Goal: Information Seeking & Learning: Learn about a topic

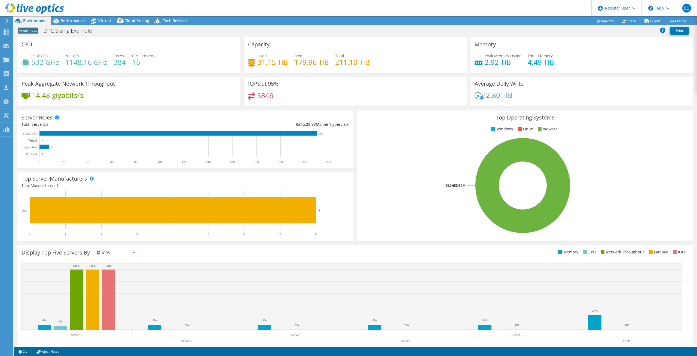
select select "USEast"
select select "USD"
click at [97, 22] on icon at bounding box center [94, 21] width 10 height 10
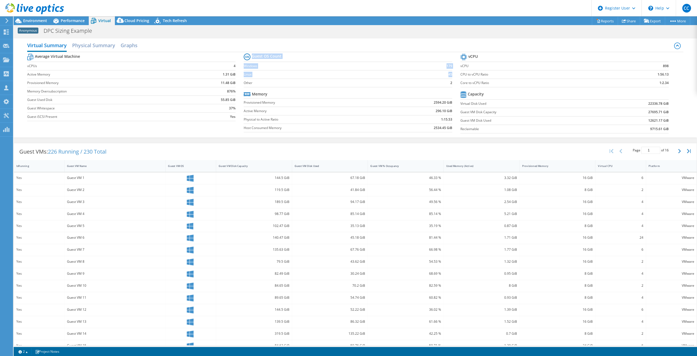
drag, startPoint x: 451, startPoint y: 75, endPoint x: 449, endPoint y: 72, distance: 3.9
click at [449, 72] on section "Guest OS Count Windows 179 Linux 45 Other 2 Memory Provisioned Memory 2594.20 G…" at bounding box center [352, 93] width 217 height 83
click at [451, 86] on section "Guest OS Count Windows 179 Linux 45 Other 2 Memory Provisioned Memory 2594.20 G…" at bounding box center [352, 93] width 217 height 83
drag, startPoint x: 448, startPoint y: 83, endPoint x: 455, endPoint y: 81, distance: 7.2
click at [455, 81] on section "Guest OS Count Windows 179 Linux 45 Other 2 Memory Provisioned Memory 2594.20 G…" at bounding box center [352, 93] width 217 height 83
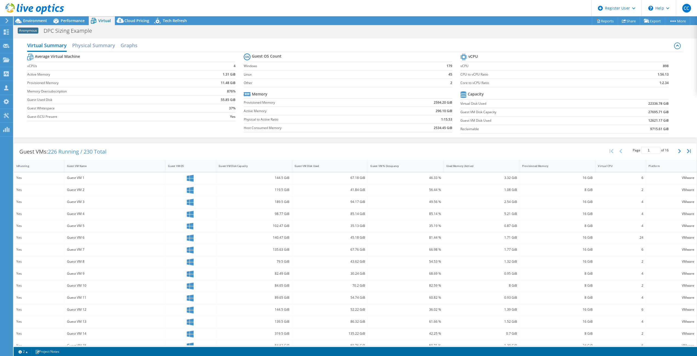
click at [425, 84] on td "2" at bounding box center [438, 82] width 27 height 8
click at [71, 20] on span "Performance" at bounding box center [73, 20] width 24 height 5
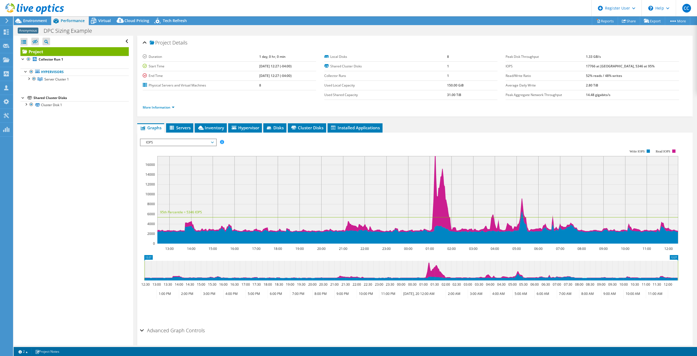
click at [187, 141] on span "IOPS" at bounding box center [178, 142] width 70 height 7
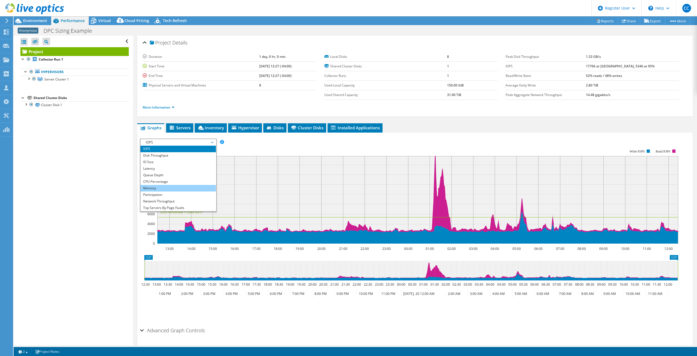
click at [171, 189] on li "Memory" at bounding box center [178, 188] width 75 height 7
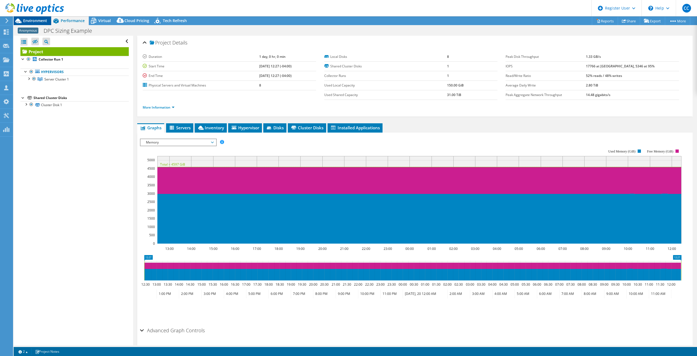
click at [29, 22] on span "Environment" at bounding box center [35, 20] width 24 height 5
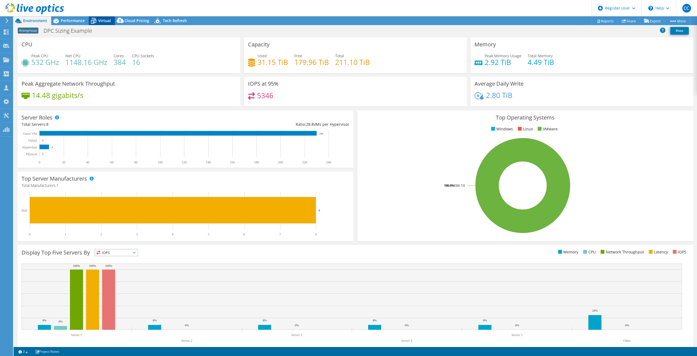
click at [110, 19] on span "Virtual" at bounding box center [104, 20] width 13 height 5
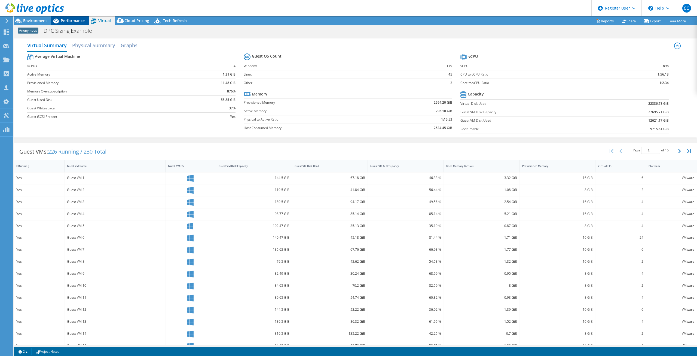
click at [74, 22] on span "Performance" at bounding box center [73, 20] width 24 height 5
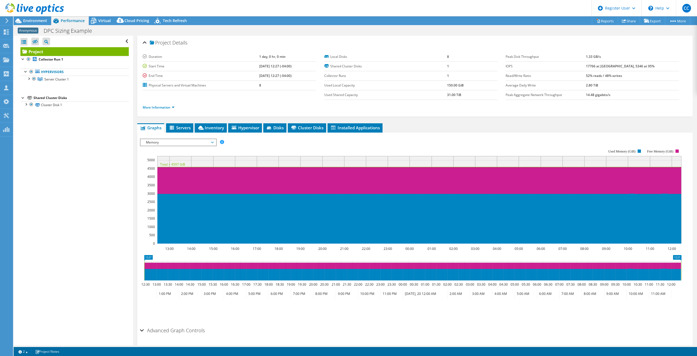
click at [201, 142] on span "Memory" at bounding box center [178, 142] width 70 height 7
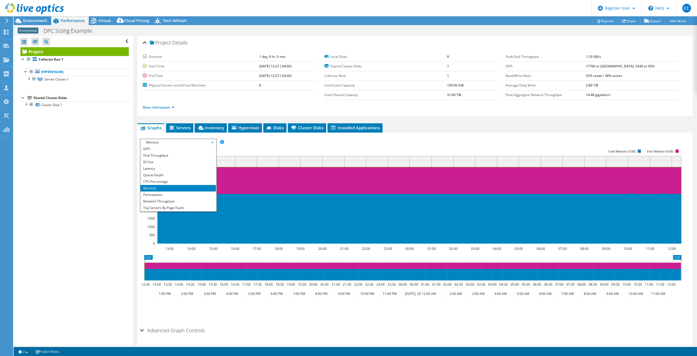
click at [201, 142] on span "Memory" at bounding box center [178, 142] width 70 height 7
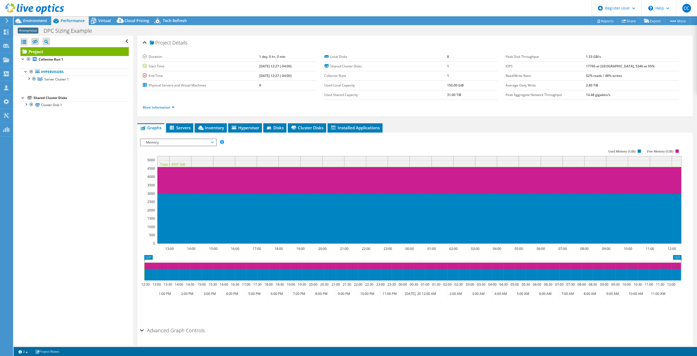
click at [102, 177] on div "Open All Close All Hide Excluded Nodes Project Tree Filter" at bounding box center [73, 190] width 119 height 309
click at [204, 135] on div "IOPS Disk Throughput IO Size Latency Queue Depth CPU Percentage Memory Page Fau…" at bounding box center [415, 228] width 550 height 192
click at [200, 142] on span "Memory" at bounding box center [178, 142] width 70 height 7
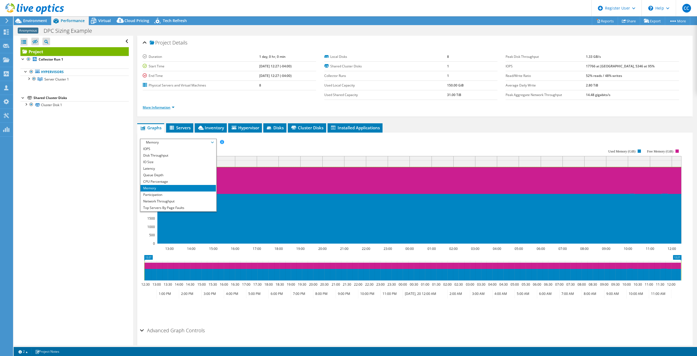
click at [170, 107] on link "More Information" at bounding box center [159, 107] width 32 height 5
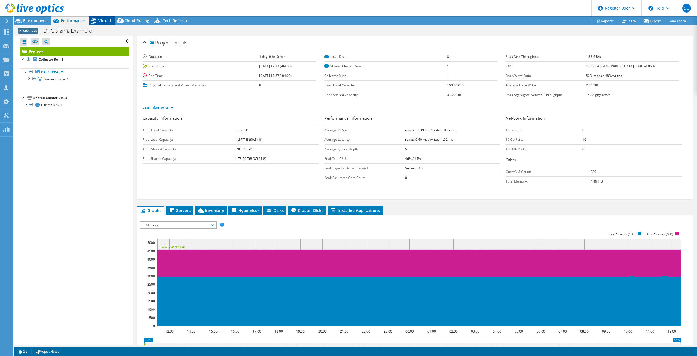
click at [107, 22] on span "Virtual" at bounding box center [104, 20] width 13 height 5
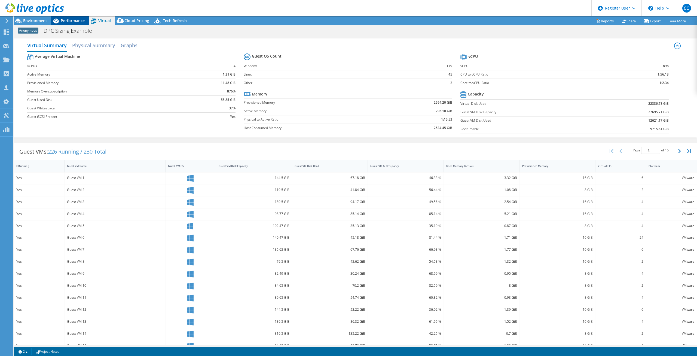
click at [67, 17] on div "Performance" at bounding box center [70, 20] width 38 height 9
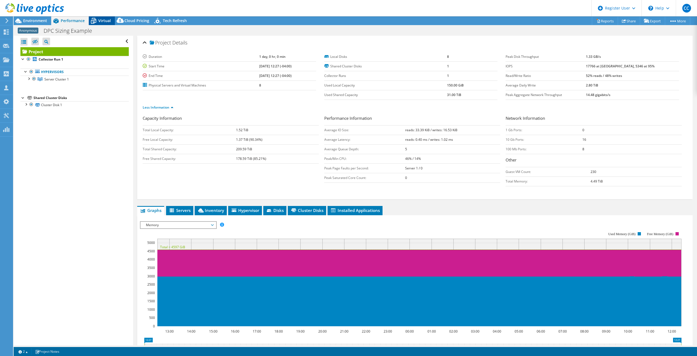
click at [105, 23] on span "Virtual" at bounding box center [104, 20] width 13 height 5
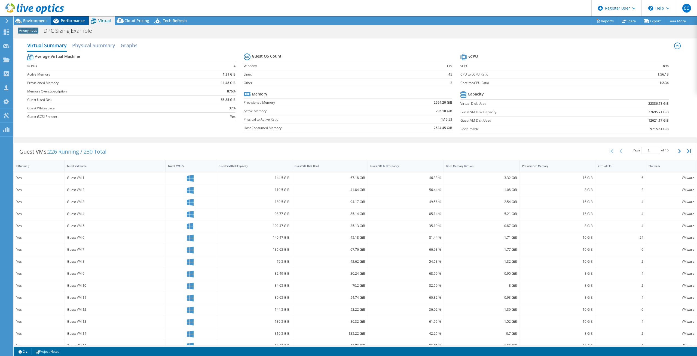
click at [72, 23] on div "Performance" at bounding box center [70, 20] width 38 height 9
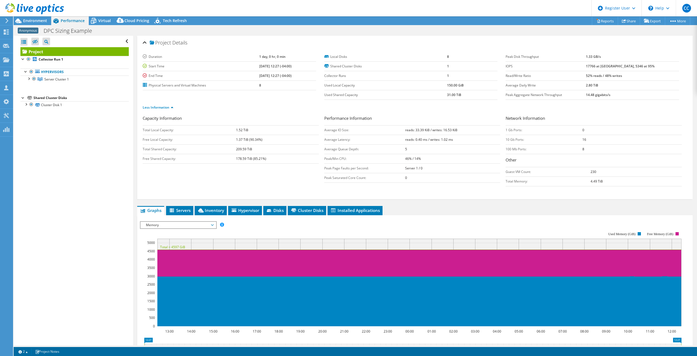
click at [197, 228] on span "Memory" at bounding box center [178, 224] width 70 height 7
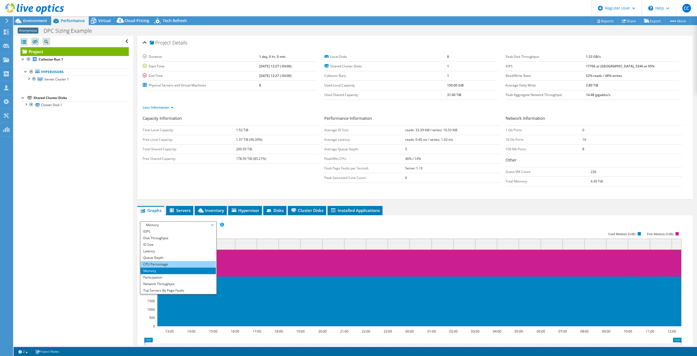
click at [177, 263] on li "CPU Percentage" at bounding box center [178, 264] width 75 height 7
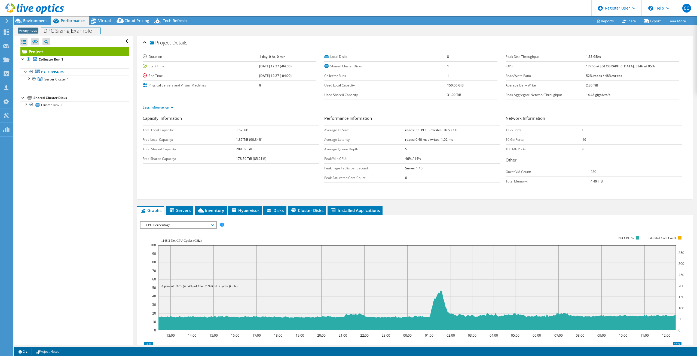
click at [101, 25] on div "Anonymous DPC Sizing Example Print" at bounding box center [356, 30] width 684 height 11
click at [100, 19] on span "Virtual" at bounding box center [104, 20] width 13 height 5
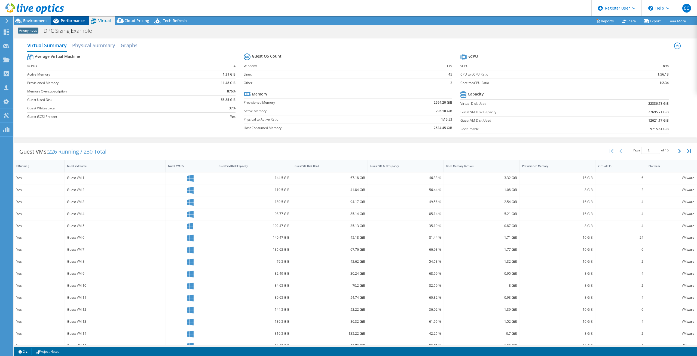
click at [67, 20] on span "Performance" at bounding box center [73, 20] width 24 height 5
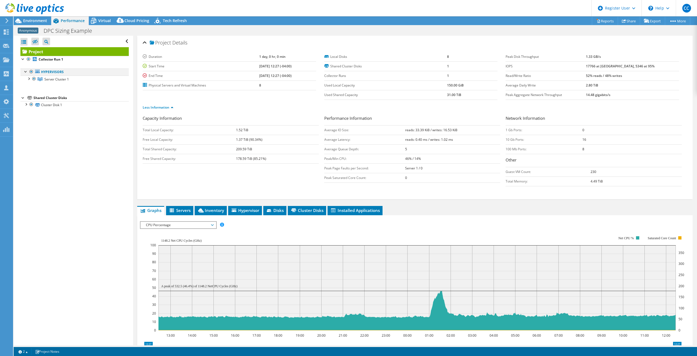
click at [26, 72] on div at bounding box center [25, 70] width 5 height 5
click at [29, 79] on div at bounding box center [28, 77] width 5 height 5
click at [53, 86] on link "Server 1" at bounding box center [74, 86] width 108 height 7
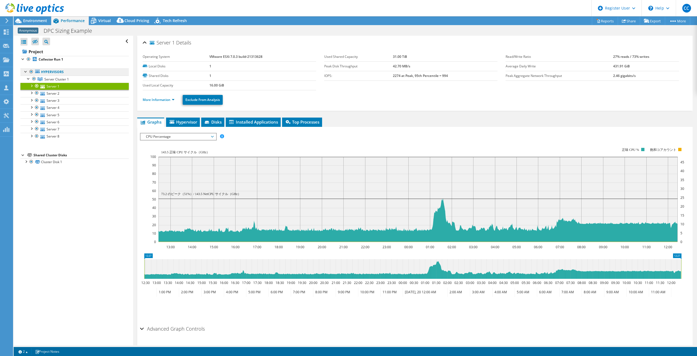
click at [50, 72] on link "Hypervisors" at bounding box center [74, 71] width 108 height 7
click at [53, 77] on span "Server Cluster 1" at bounding box center [56, 79] width 25 height 5
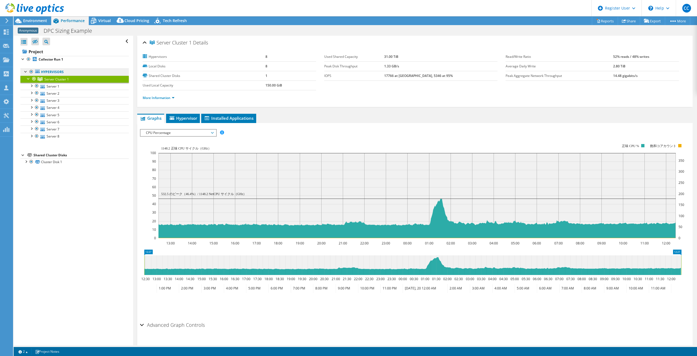
click at [55, 71] on link "Hypervisors" at bounding box center [74, 71] width 108 height 7
click at [108, 19] on span "Virtual" at bounding box center [104, 20] width 13 height 5
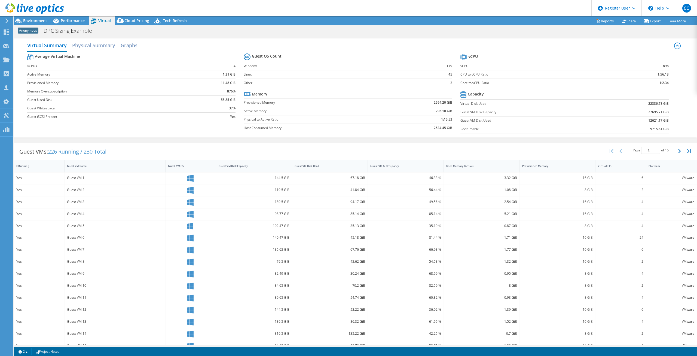
click at [249, 32] on div "Anonymous DPC Sizing Example Print" at bounding box center [356, 31] width 684 height 10
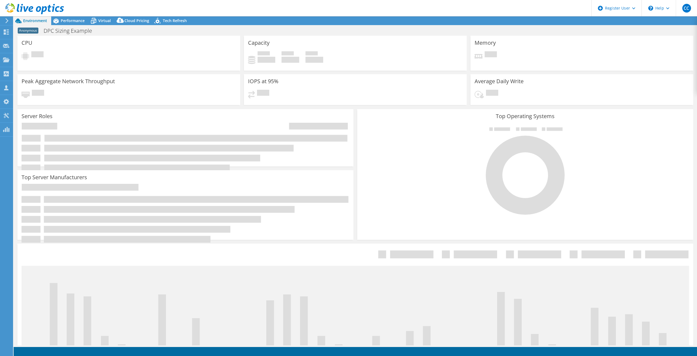
select select "USEast"
select select "USD"
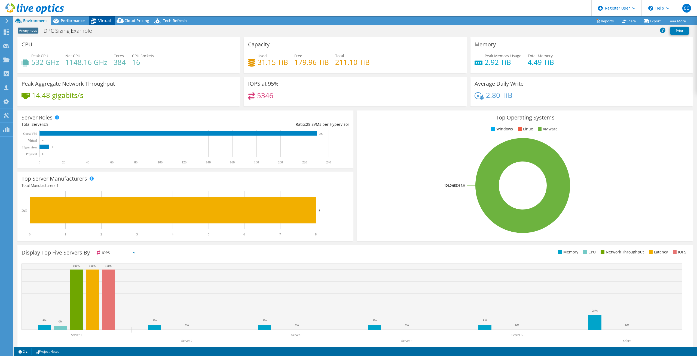
click at [100, 20] on span "Virtual" at bounding box center [104, 20] width 13 height 5
